Goal: Task Accomplishment & Management: Use online tool/utility

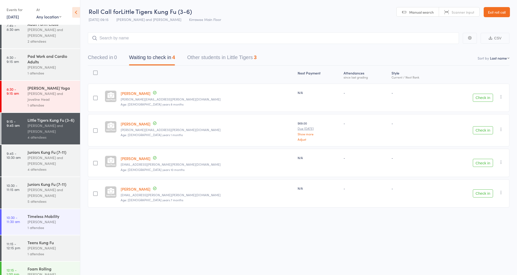
click at [50, 213] on div "Timeless Mobility" at bounding box center [51, 216] width 48 height 6
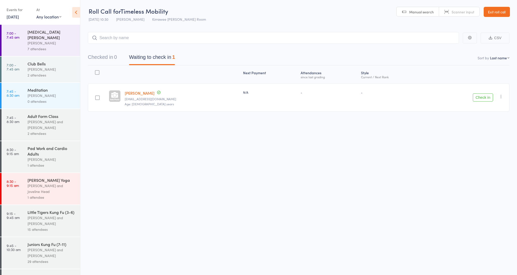
click at [42, 87] on div "Meditation" at bounding box center [51, 90] width 48 height 6
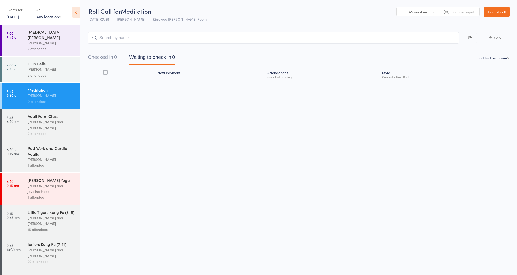
click at [126, 39] on input "search" at bounding box center [273, 38] width 371 height 12
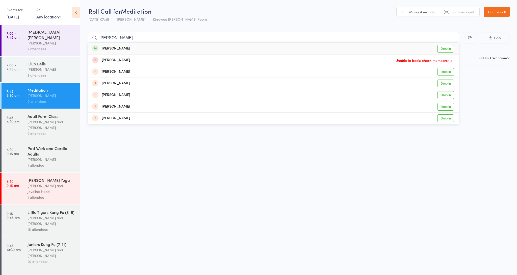
type input "[PERSON_NAME]"
drag, startPoint x: 126, startPoint y: 39, endPoint x: 122, endPoint y: 49, distance: 10.4
click at [122, 49] on div "[PERSON_NAME]" at bounding box center [111, 49] width 38 height 6
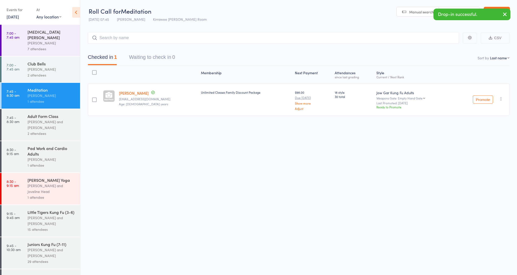
click at [46, 40] on div "[PERSON_NAME]" at bounding box center [51, 43] width 48 height 6
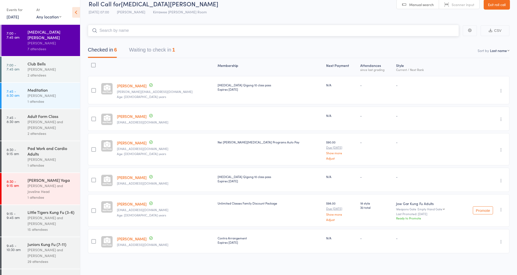
scroll to position [7, 0]
click at [154, 49] on button "Waiting to check in 1" at bounding box center [152, 51] width 46 height 13
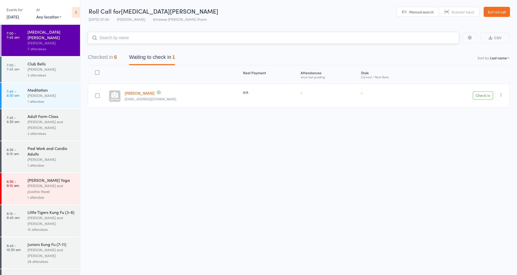
scroll to position [0, 0]
click at [480, 96] on button "Check in" at bounding box center [482, 95] width 20 height 8
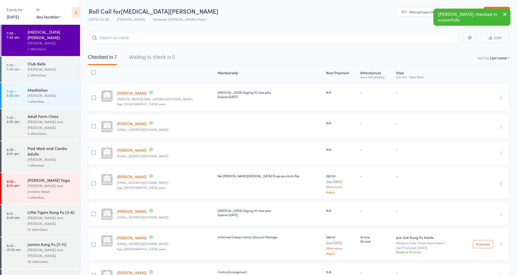
click at [48, 241] on div "Juniors Kung Fu (7-11)" at bounding box center [51, 244] width 48 height 6
